Goal: Task Accomplishment & Management: Manage account settings

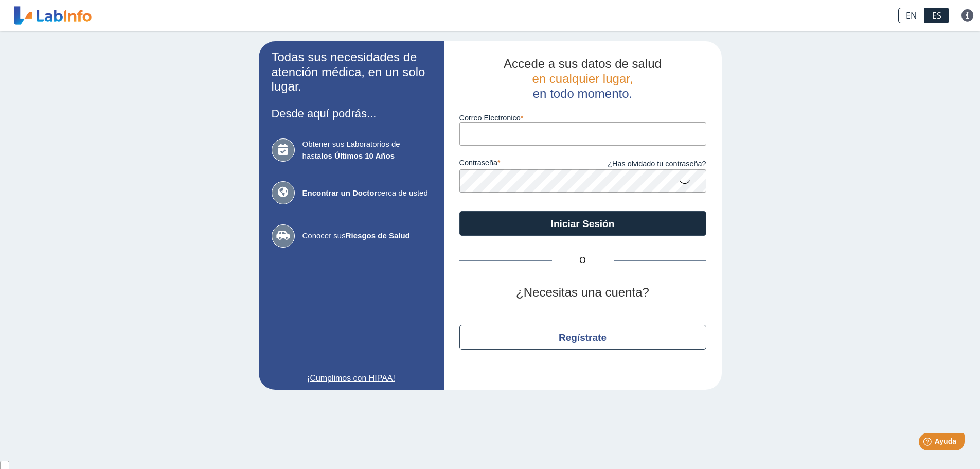
click at [495, 130] on input "Correo Electronico" at bounding box center [583, 133] width 247 height 23
click at [690, 180] on icon at bounding box center [685, 181] width 12 height 20
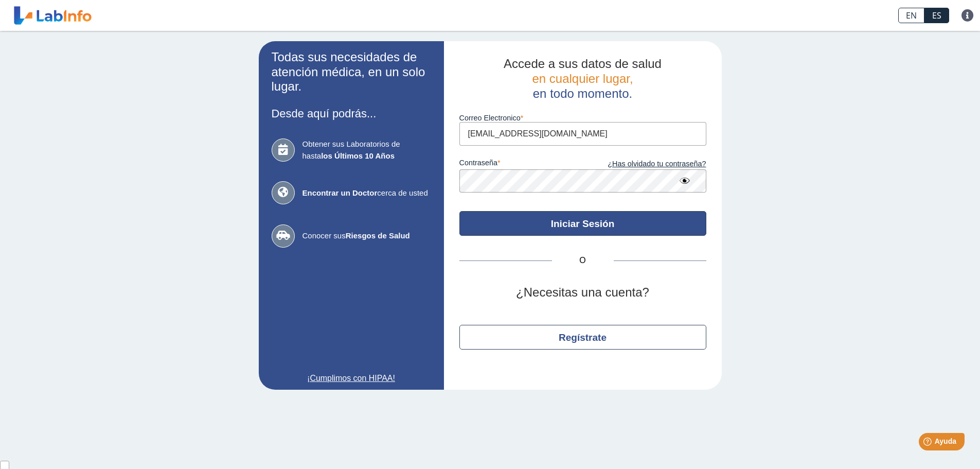
click at [628, 224] on button "Iniciar Sesión" at bounding box center [583, 223] width 247 height 25
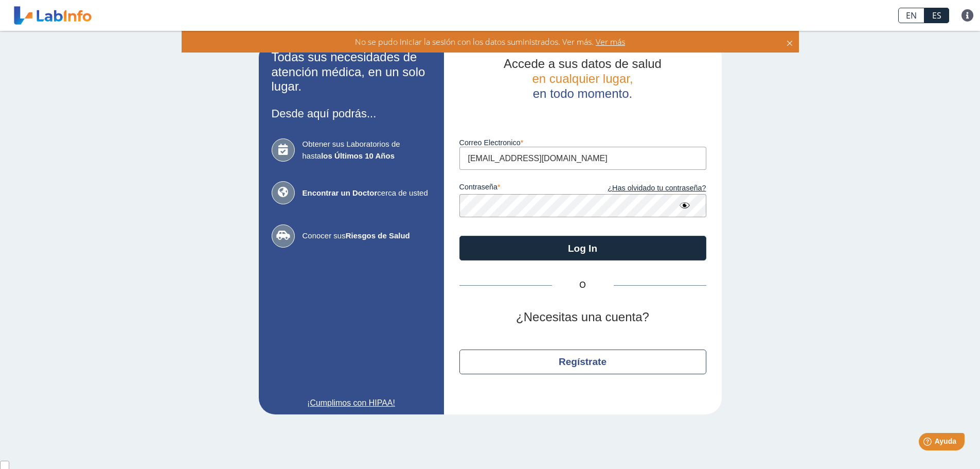
click at [415, 200] on app-login "Todas sus necesidades de atención médica, en un solo lugar. Desde aquí podrás..…" at bounding box center [490, 227] width 463 height 373
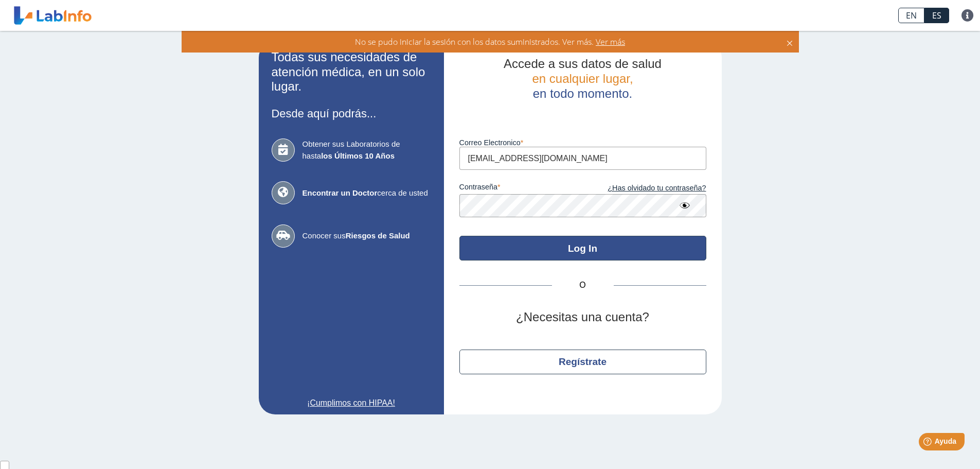
click at [537, 250] on button "Log In" at bounding box center [583, 248] width 247 height 25
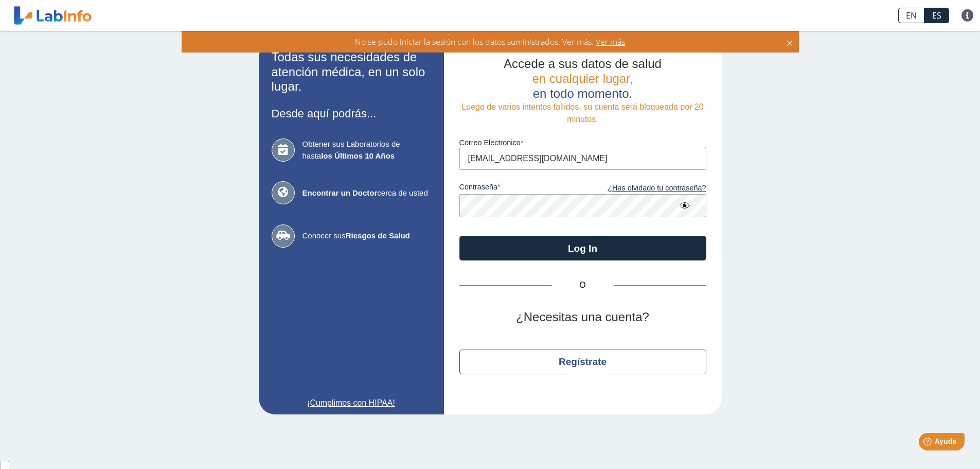
click at [428, 204] on app-login "Todas sus necesidades de atención médica, en un solo lugar. Desde aquí podrás..…" at bounding box center [490, 227] width 463 height 373
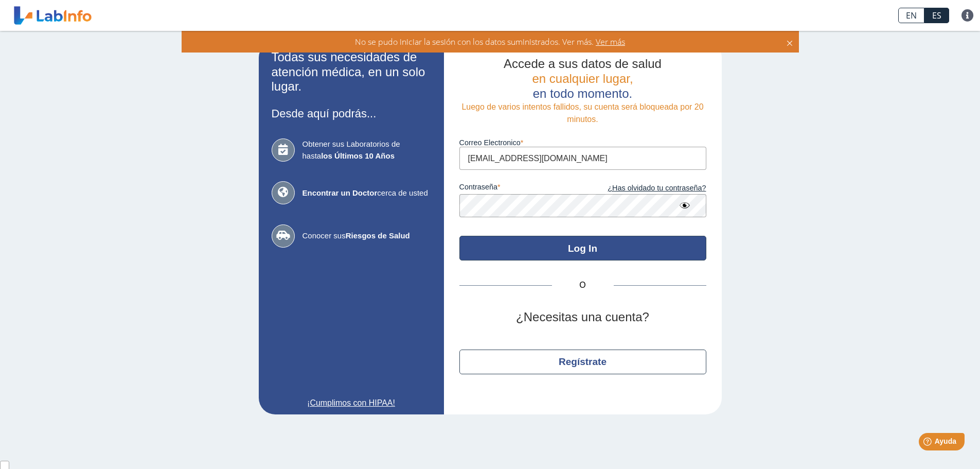
click at [509, 244] on button "Log In" at bounding box center [583, 248] width 247 height 25
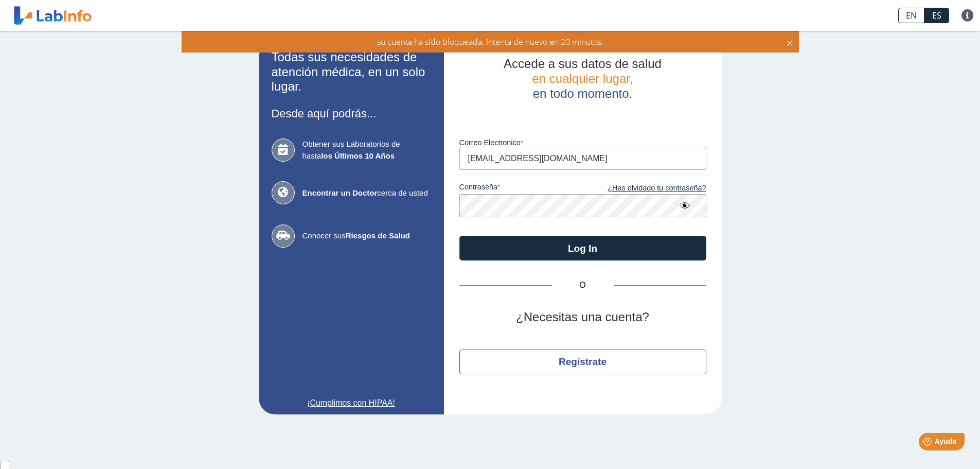
drag, startPoint x: 618, startPoint y: 158, endPoint x: 316, endPoint y: 137, distance: 302.3
click at [318, 138] on app-login "Todas sus necesidades de atención médica, en un solo lugar. Desde aquí podrás..…" at bounding box center [490, 227] width 463 height 373
type input "A"
type input "[EMAIL_ADDRESS][DOMAIN_NAME]"
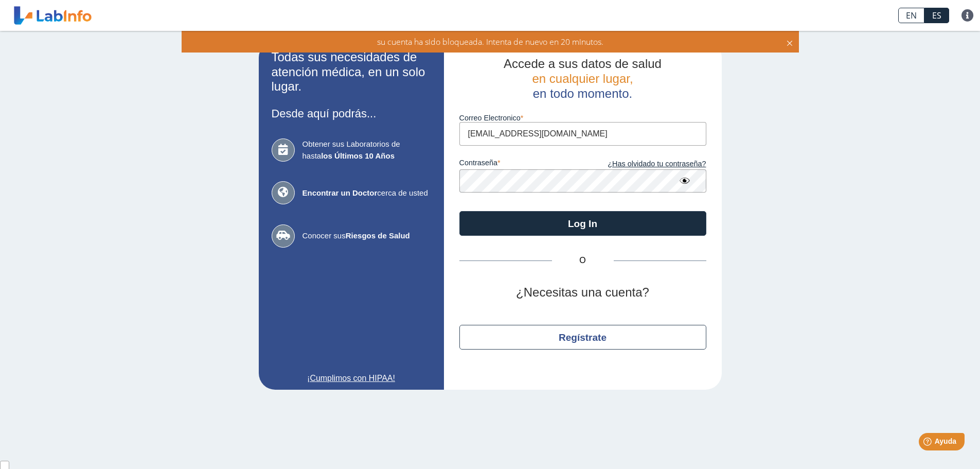
click at [460, 211] on button "Log In" at bounding box center [583, 223] width 247 height 25
